Goal: Information Seeking & Learning: Learn about a topic

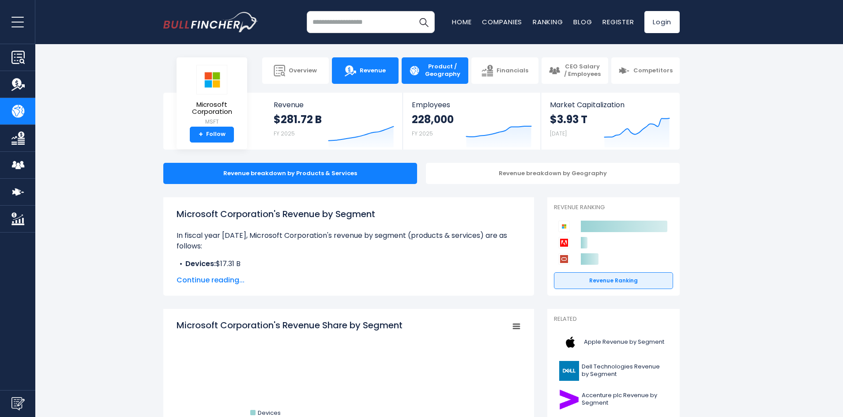
click at [383, 61] on link "Revenue" at bounding box center [365, 70] width 67 height 26
click at [366, 78] on link "Revenue" at bounding box center [365, 70] width 67 height 26
click at [351, 113] on icon "Created with Highcharts 12.1.2" at bounding box center [361, 128] width 66 height 37
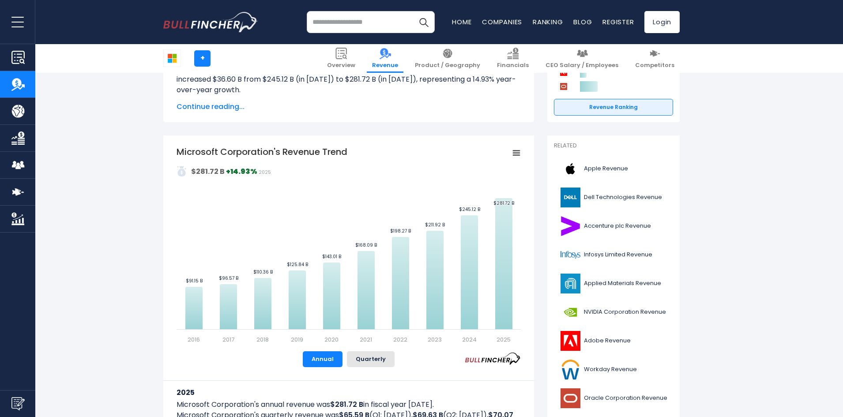
scroll to position [177, 0]
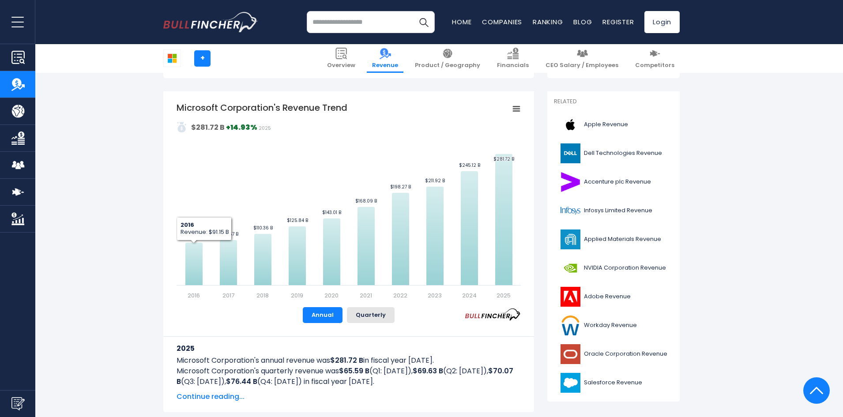
click at [465, 60] on link "Product / Geography" at bounding box center [448, 58] width 76 height 29
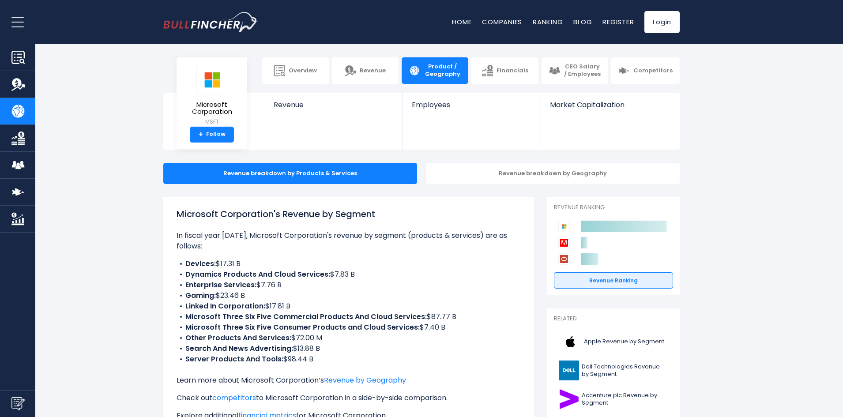
scroll to position [44, 0]
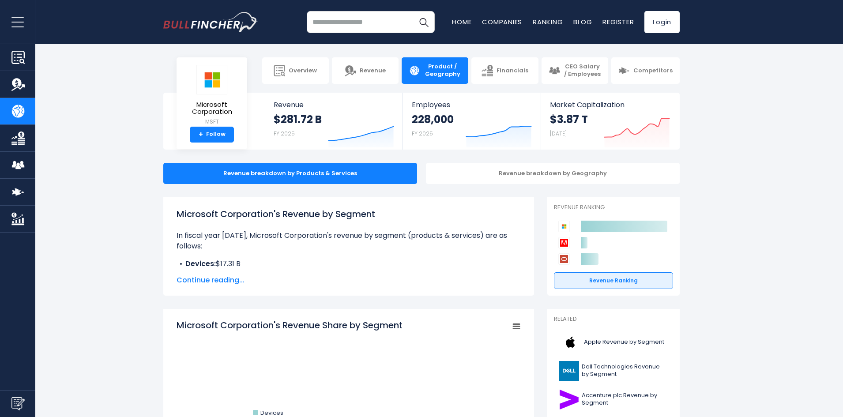
click at [227, 282] on span "Continue reading..." at bounding box center [349, 280] width 344 height 11
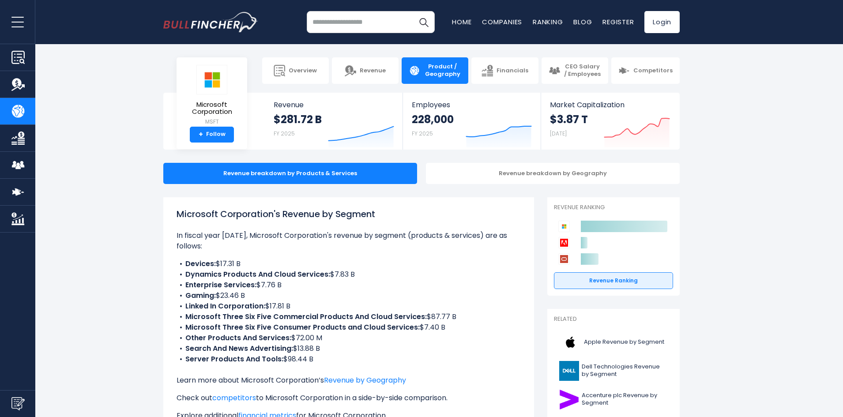
scroll to position [44, 0]
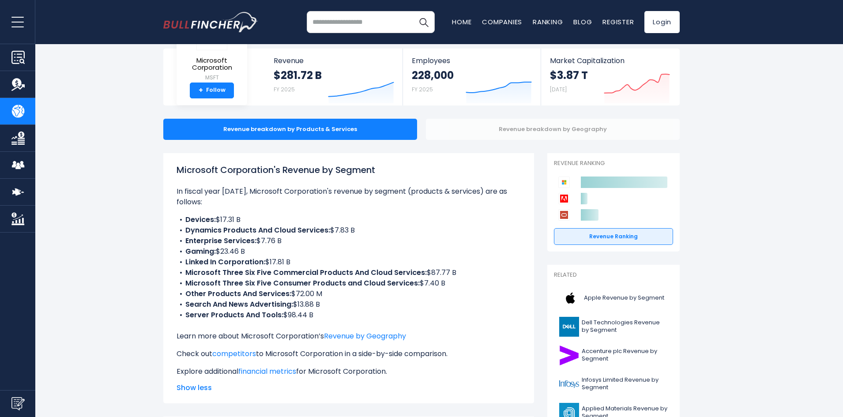
drag, startPoint x: 534, startPoint y: 131, endPoint x: 529, endPoint y: 129, distance: 4.8
click at [533, 131] on div "Revenue breakdown by Geography" at bounding box center [553, 129] width 254 height 21
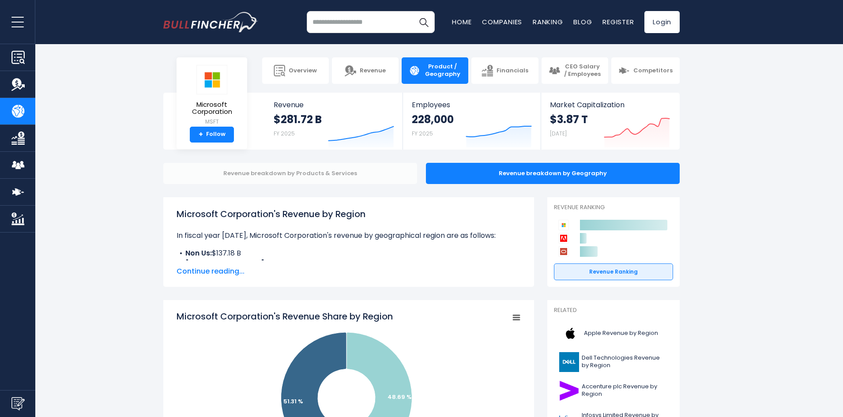
click at [314, 173] on div "Revenue breakdown by Products & Services" at bounding box center [290, 173] width 254 height 21
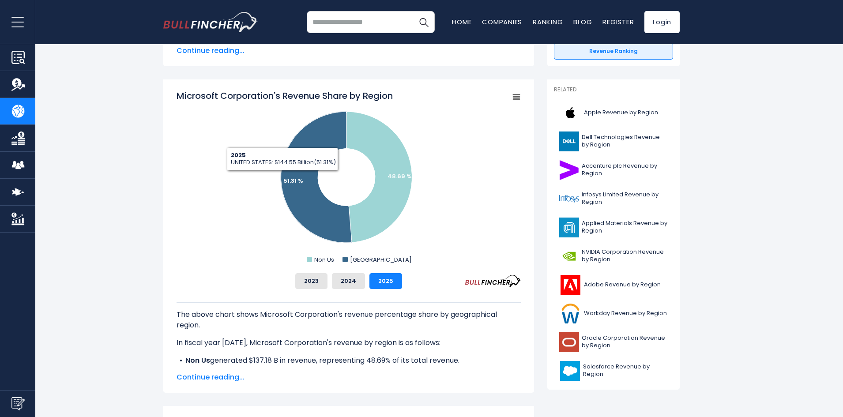
scroll to position [265, 0]
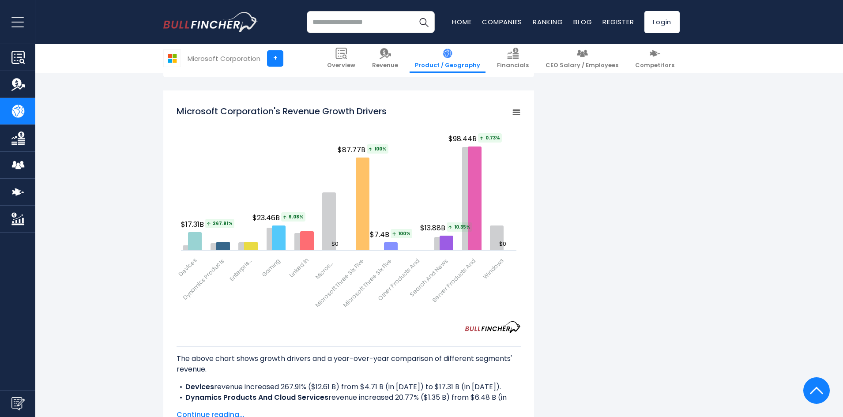
scroll to position [1291, 0]
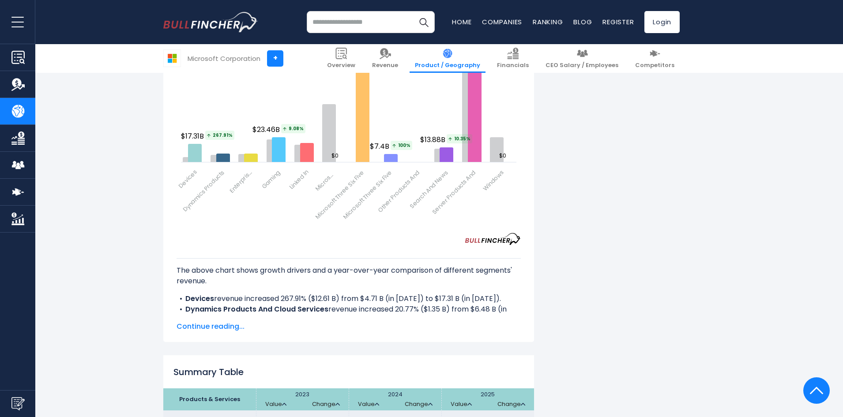
click at [211, 324] on span "Continue reading..." at bounding box center [349, 326] width 344 height 11
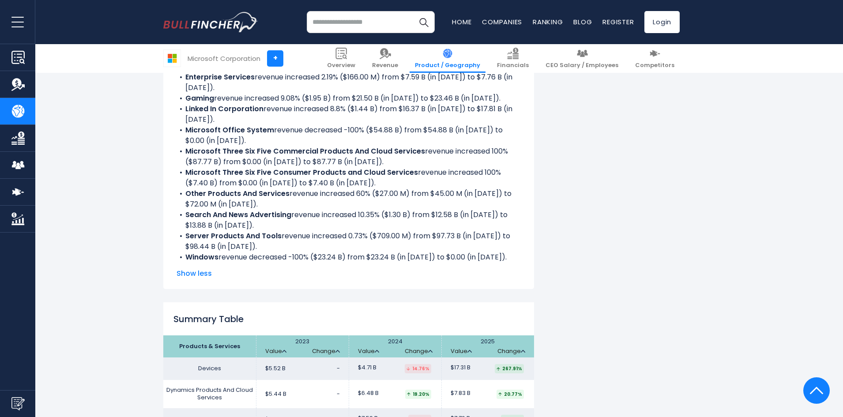
scroll to position [1456, 0]
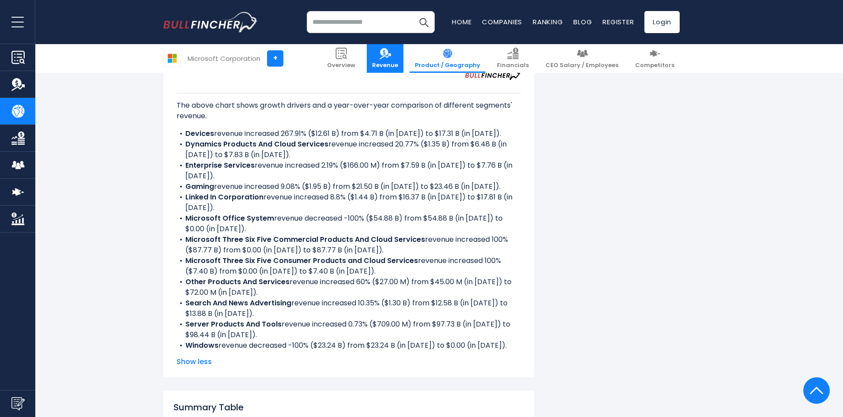
click at [398, 67] on span "Revenue" at bounding box center [385, 66] width 26 height 8
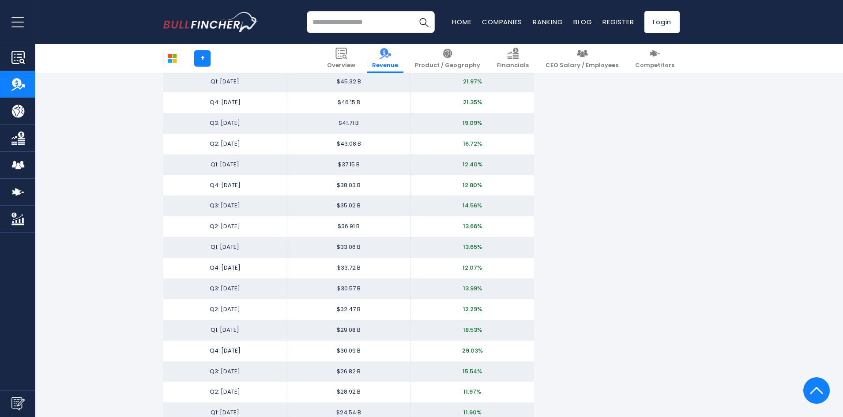
scroll to position [1368, 0]
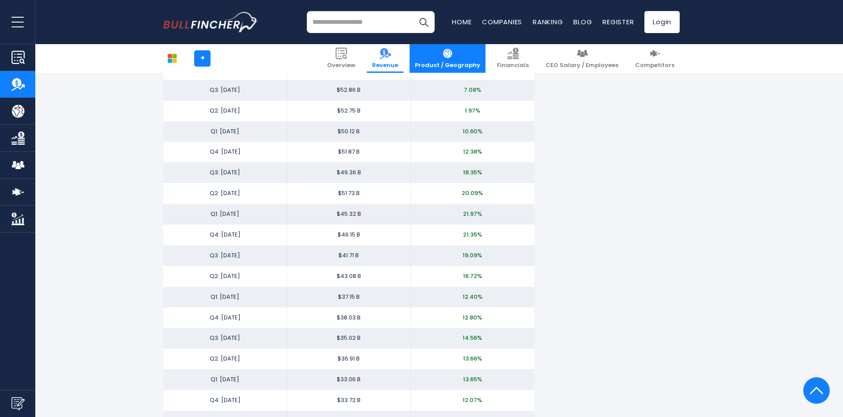
click at [453, 56] on img at bounding box center [447, 53] width 11 height 11
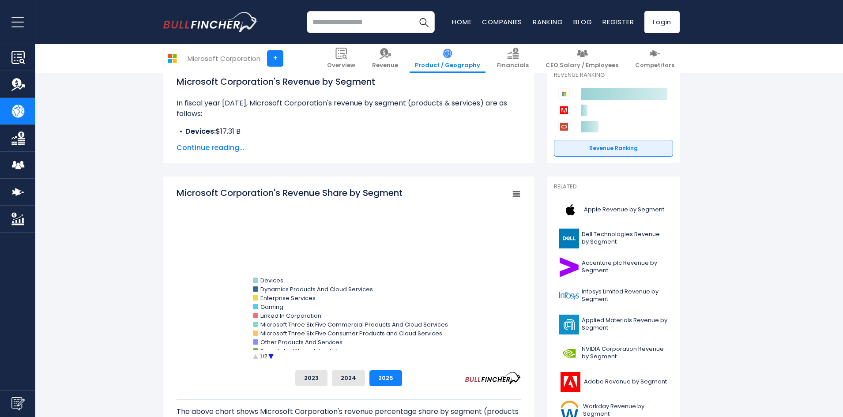
scroll to position [221, 0]
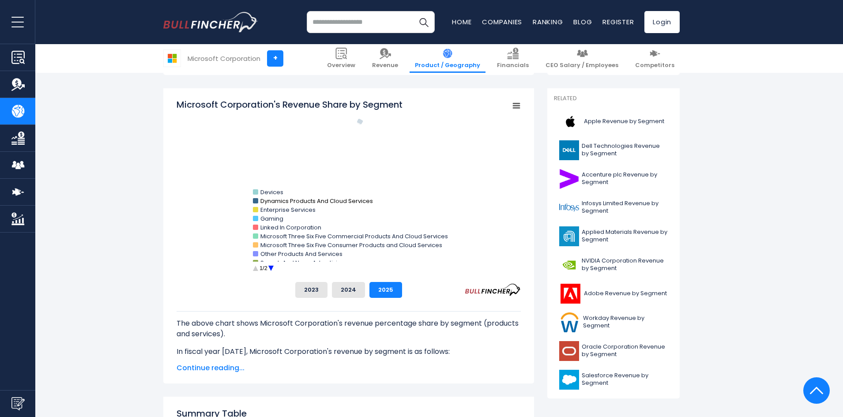
click at [313, 199] on text "Dynamics Products And Cloud Services" at bounding box center [316, 201] width 113 height 8
click at [316, 293] on button "2023" at bounding box center [311, 290] width 32 height 16
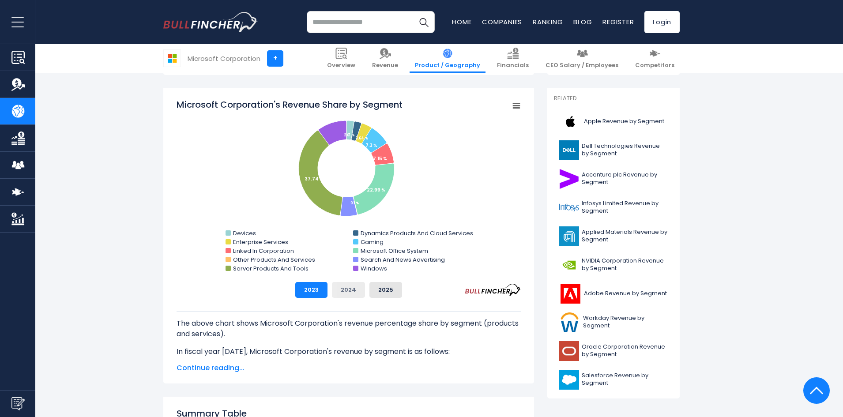
click at [334, 290] on button "2024" at bounding box center [348, 290] width 33 height 16
click at [384, 290] on button "2025" at bounding box center [385, 290] width 33 height 16
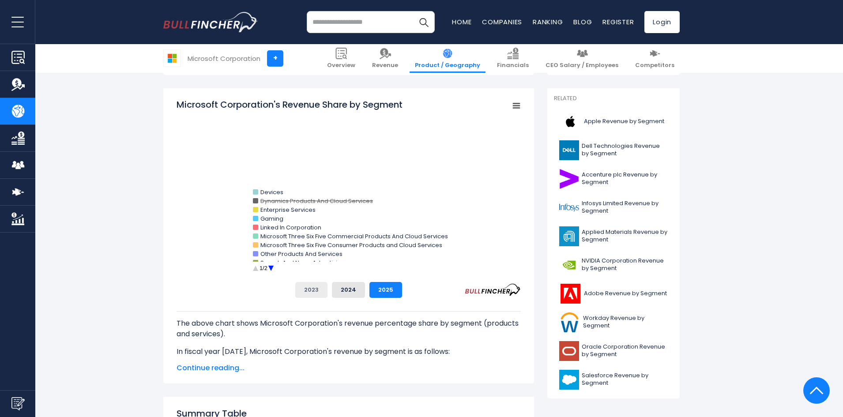
click at [324, 290] on button "2023" at bounding box center [311, 290] width 32 height 16
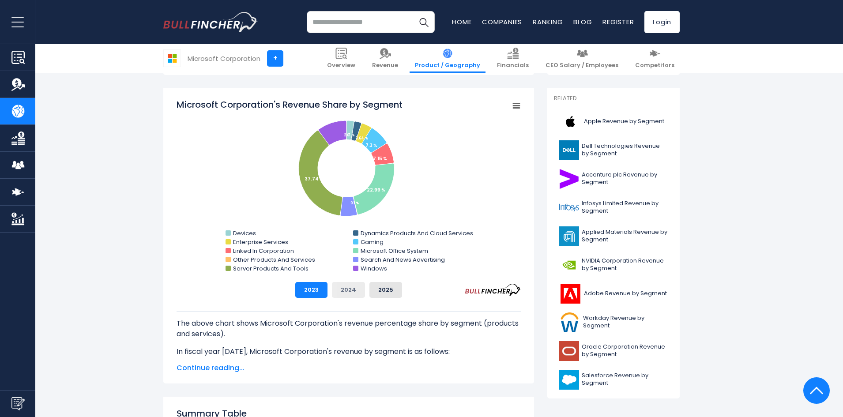
click at [343, 289] on button "2024" at bounding box center [348, 290] width 33 height 16
click at [321, 286] on button "2023" at bounding box center [311, 290] width 32 height 16
click at [344, 286] on button "2024" at bounding box center [348, 290] width 33 height 16
click at [379, 286] on button "2025" at bounding box center [385, 290] width 33 height 16
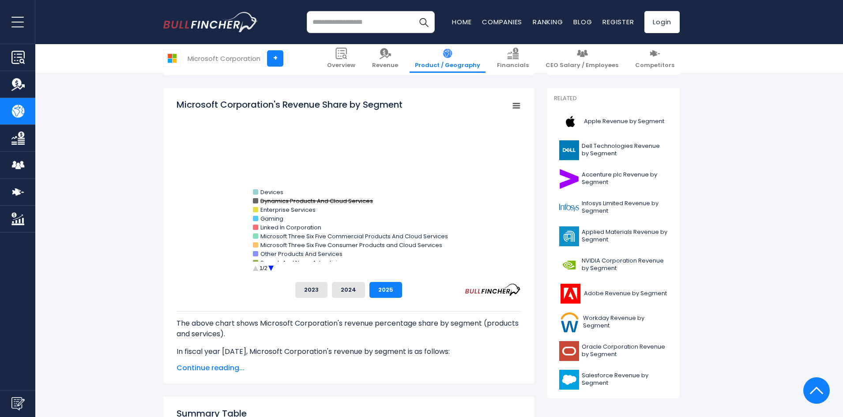
click at [333, 197] on text "Dynamics Products And Cloud Services" at bounding box center [316, 201] width 113 height 8
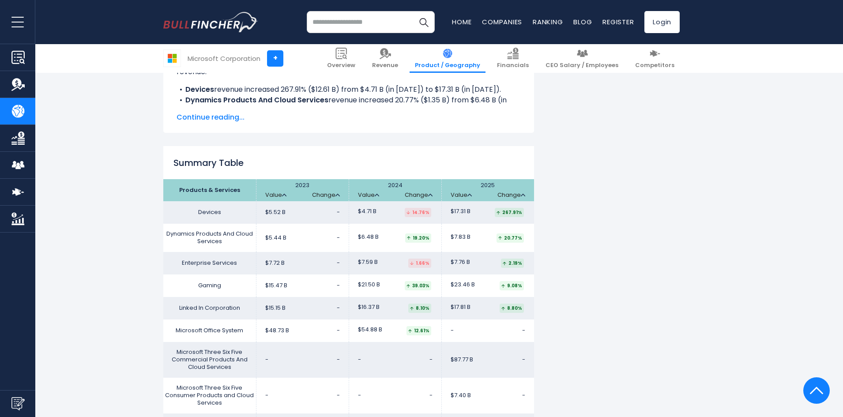
scroll to position [1545, 0]
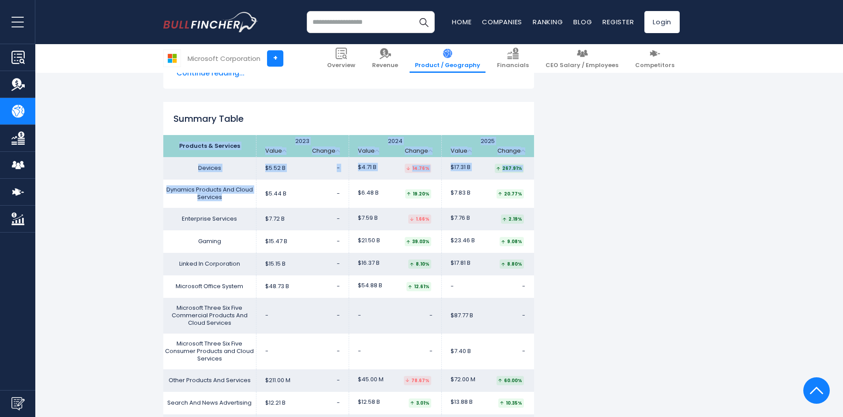
drag, startPoint x: 227, startPoint y: 199, endPoint x: 160, endPoint y: 186, distance: 68.4
click at [233, 196] on td "Dynamics Products And Cloud Services" at bounding box center [209, 194] width 93 height 28
click at [228, 196] on td "Dynamics Products And Cloud Services" at bounding box center [209, 194] width 93 height 28
click at [221, 197] on td "Dynamics Products And Cloud Services" at bounding box center [209, 194] width 93 height 28
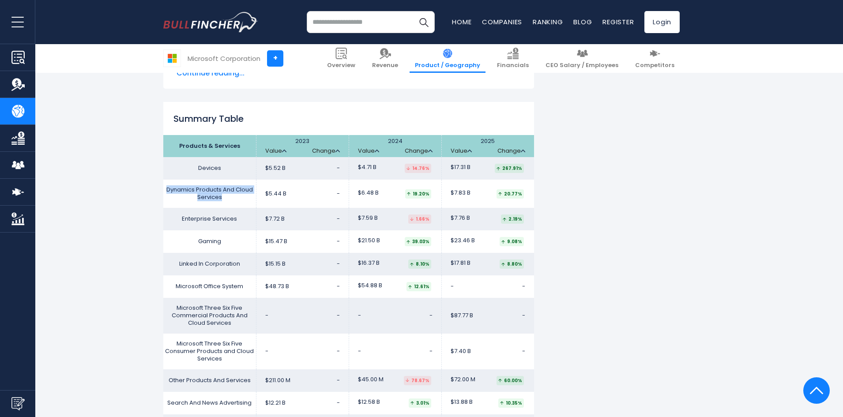
drag, startPoint x: 221, startPoint y: 197, endPoint x: 171, endPoint y: 189, distance: 50.5
click at [171, 189] on td "Dynamics Products And Cloud Services" at bounding box center [209, 194] width 93 height 28
copy td "Dynamics Products And Cloud Services"
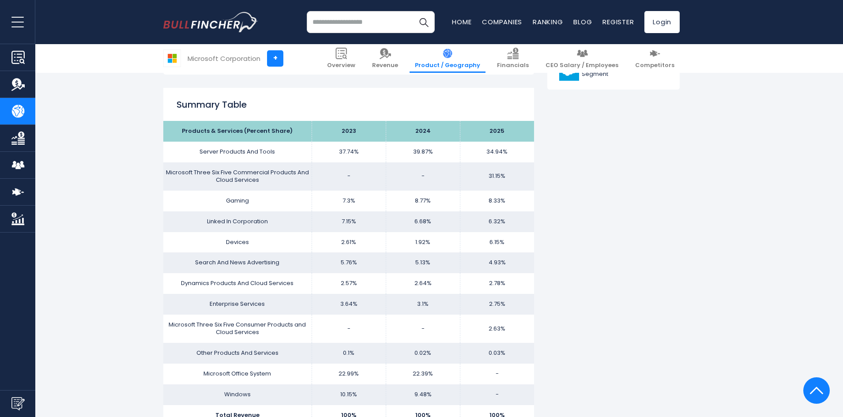
scroll to position [574, 0]
